Goal: Check status: Check status

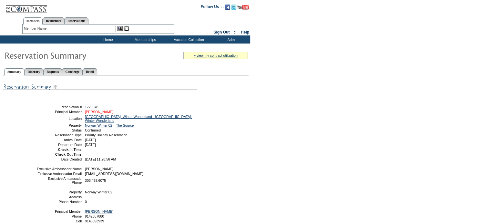
click at [95, 110] on link "[PERSON_NAME]" at bounding box center [99, 112] width 28 height 4
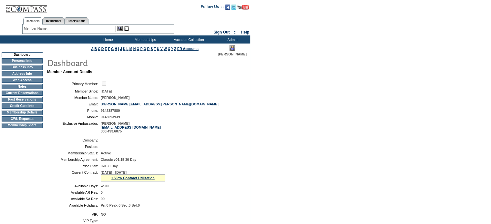
click at [21, 96] on td "Current Reservations" at bounding box center [22, 93] width 41 height 5
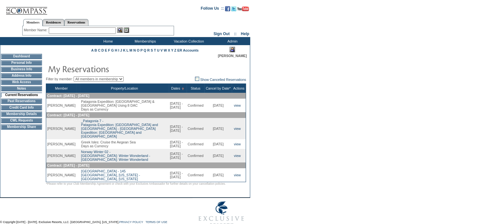
click at [321, 111] on form "Follow Us ::" at bounding box center [244, 116] width 489 height 229
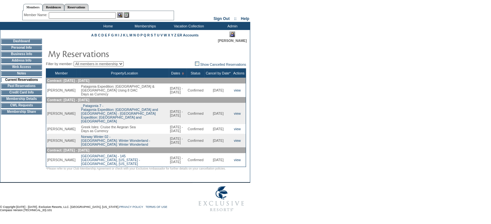
click at [136, 124] on td "Greek Isles: Cruise the Aegean Sea Days as Currency" at bounding box center [124, 129] width 89 height 10
click at [239, 127] on link "view" at bounding box center [237, 129] width 7 height 4
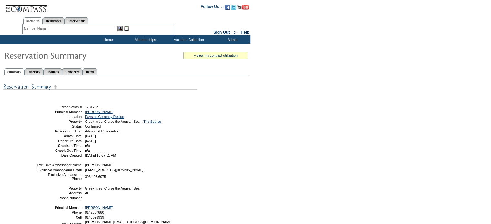
click at [97, 70] on link "Detail" at bounding box center [90, 71] width 15 height 7
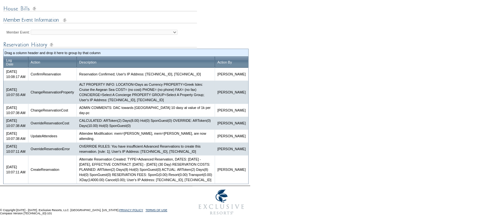
scroll to position [302, 0]
click at [96, 130] on td "Attendee Modification: mem=[PERSON_NAME], mem=[PERSON_NAME], are now attending." at bounding box center [145, 136] width 138 height 13
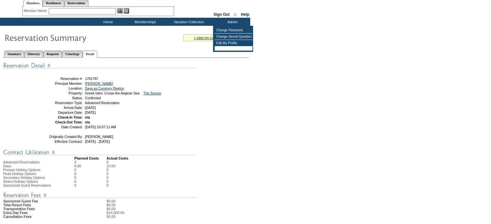
scroll to position [32, 0]
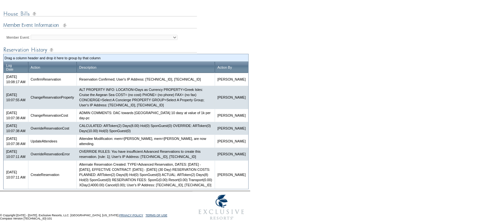
scroll to position [269, 0]
